Goal: Information Seeking & Learning: Learn about a topic

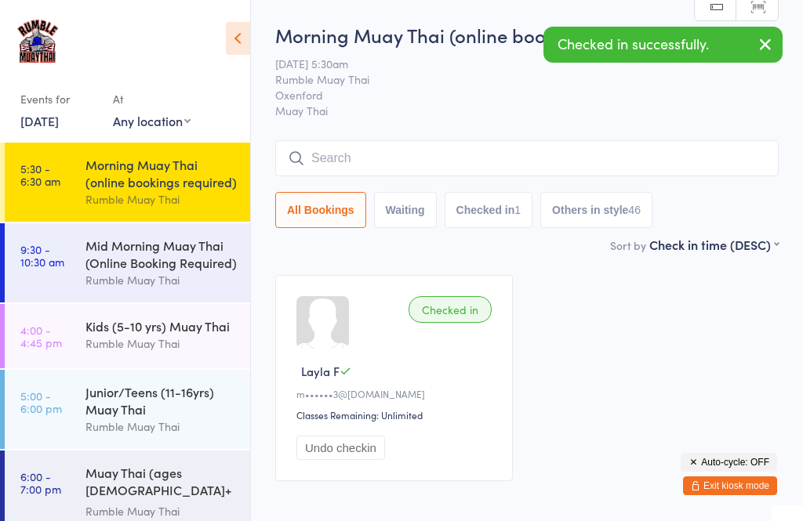
click at [169, 260] on div "Mid Morning Muay Thai (Online Booking Required)" at bounding box center [160, 254] width 151 height 34
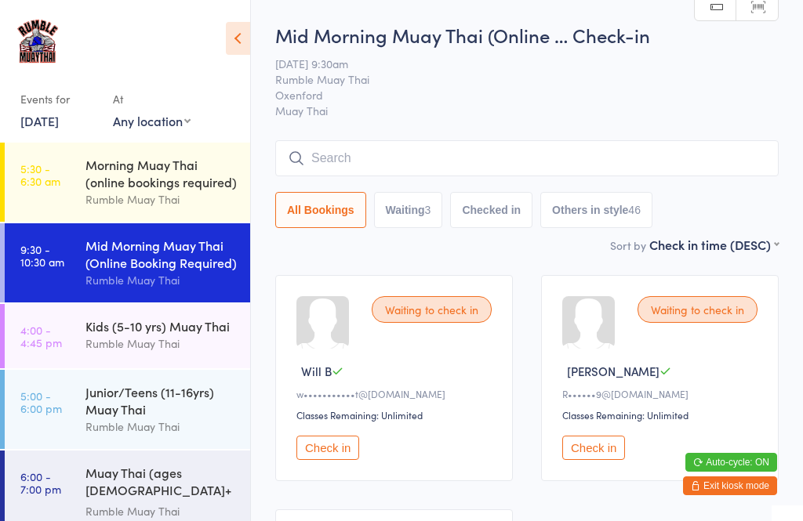
click at [184, 347] on div "Rumble Muay Thai" at bounding box center [160, 344] width 151 height 18
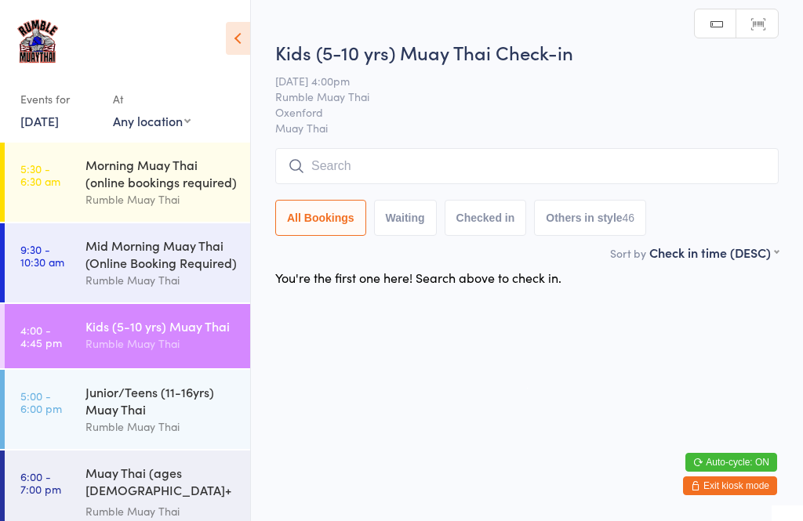
click at [189, 433] on div "Rumble Muay Thai" at bounding box center [160, 427] width 151 height 18
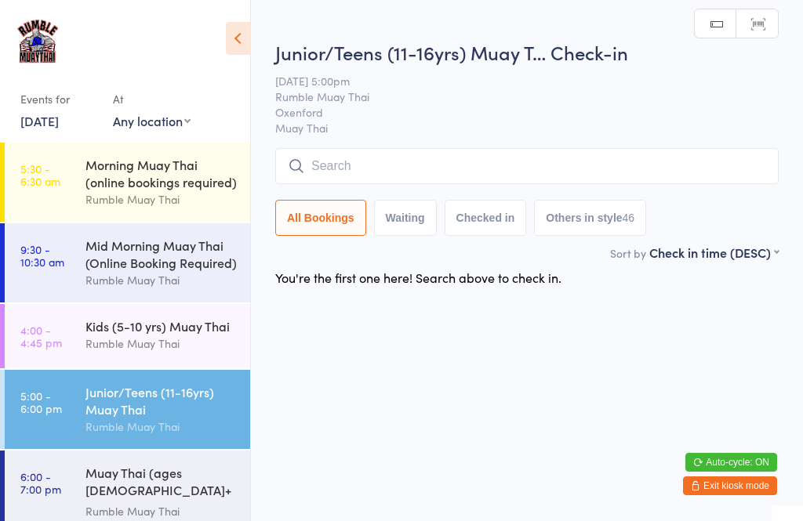
click at [191, 270] on div "Mid Morning Muay Thai (Online Booking Required)" at bounding box center [160, 254] width 151 height 34
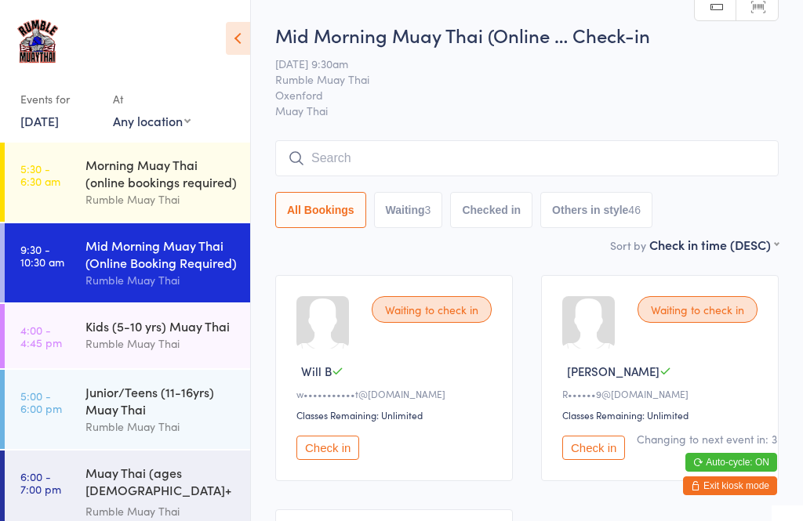
click at [110, 353] on div "Rumble Muay Thai" at bounding box center [160, 344] width 151 height 18
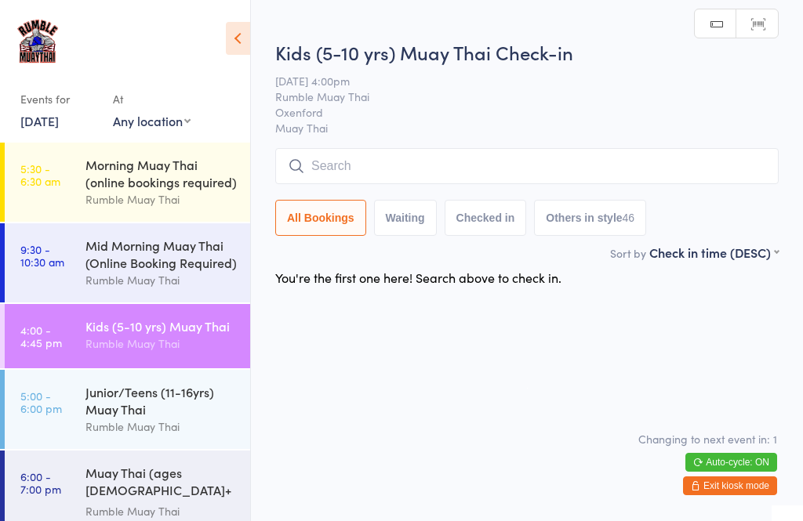
click at [118, 412] on div "Junior/Teens (11-16yrs) Muay Thai" at bounding box center [160, 400] width 151 height 34
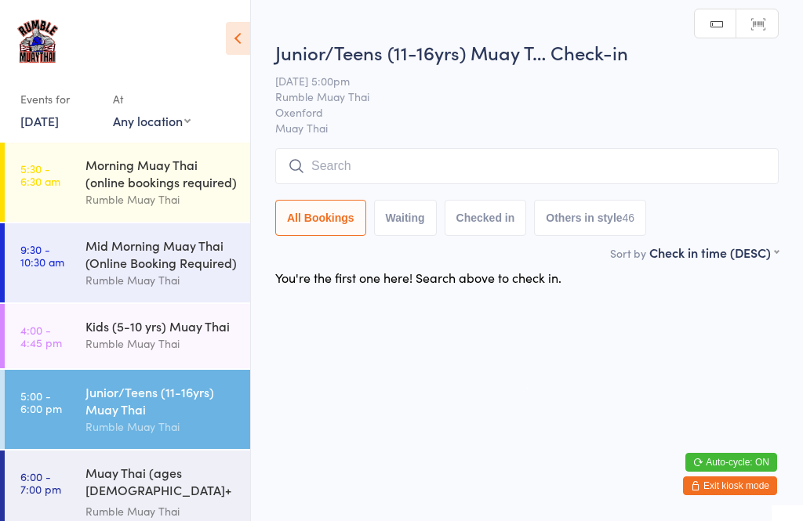
click at [126, 345] on div "Rumble Muay Thai" at bounding box center [160, 344] width 151 height 18
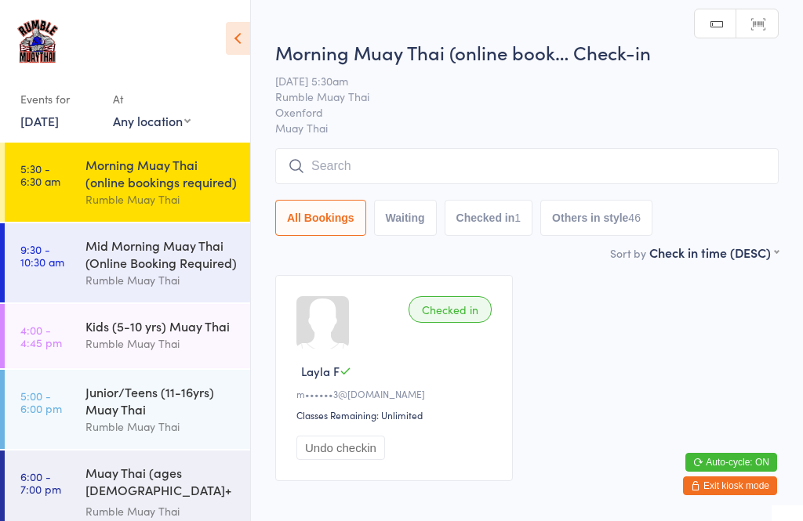
click at [136, 269] on div "Mid Morning Muay Thai (Online Booking Required)" at bounding box center [160, 254] width 151 height 34
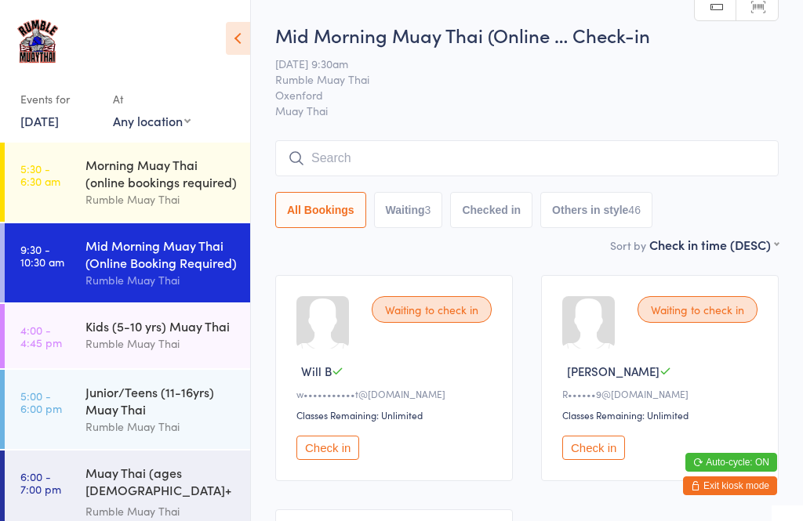
click at [155, 335] on div "Kids (5-10 yrs) Muay Thai" at bounding box center [160, 326] width 151 height 17
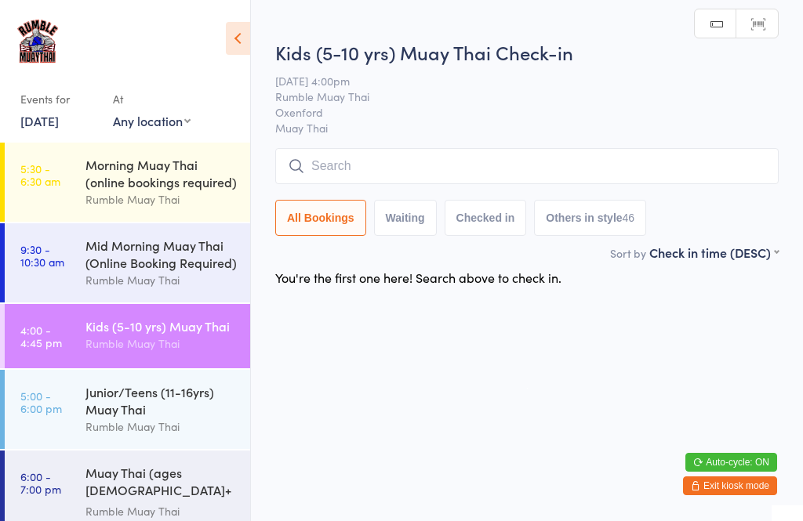
click at [145, 408] on div "Junior/Teens (11-16yrs) Muay Thai" at bounding box center [160, 400] width 151 height 34
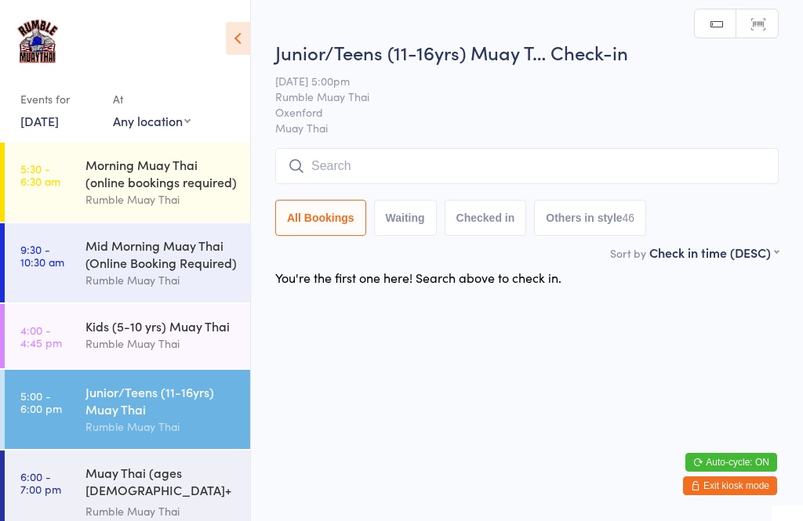
click at [142, 503] on div "Rumble Muay Thai" at bounding box center [160, 512] width 151 height 18
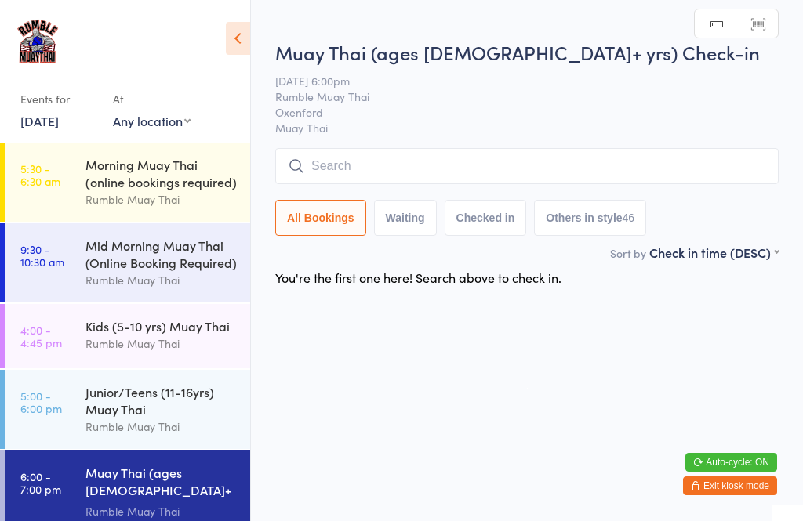
click at [162, 263] on div "Mid Morning Muay Thai (Online Booking Required)" at bounding box center [160, 254] width 151 height 34
